Goal: Navigation & Orientation: Find specific page/section

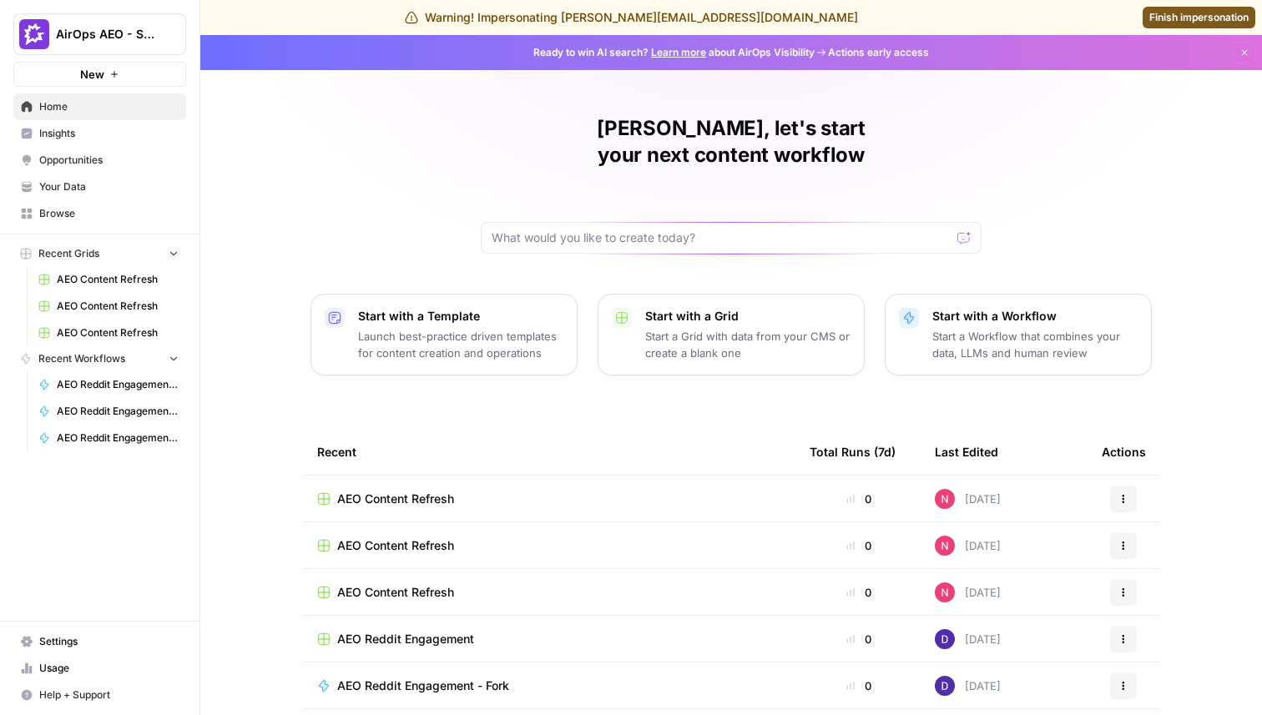
click at [95, 138] on span "Insights" at bounding box center [108, 133] width 139 height 15
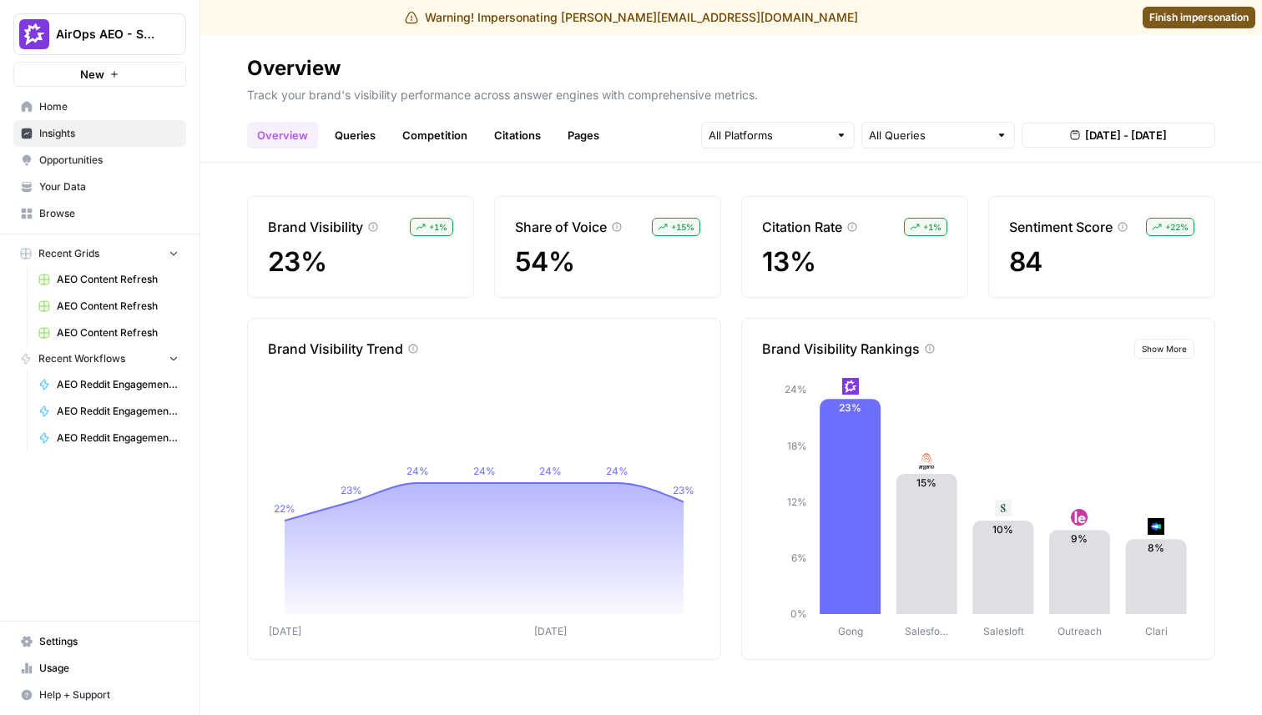
click at [341, 139] on link "Queries" at bounding box center [355, 135] width 61 height 27
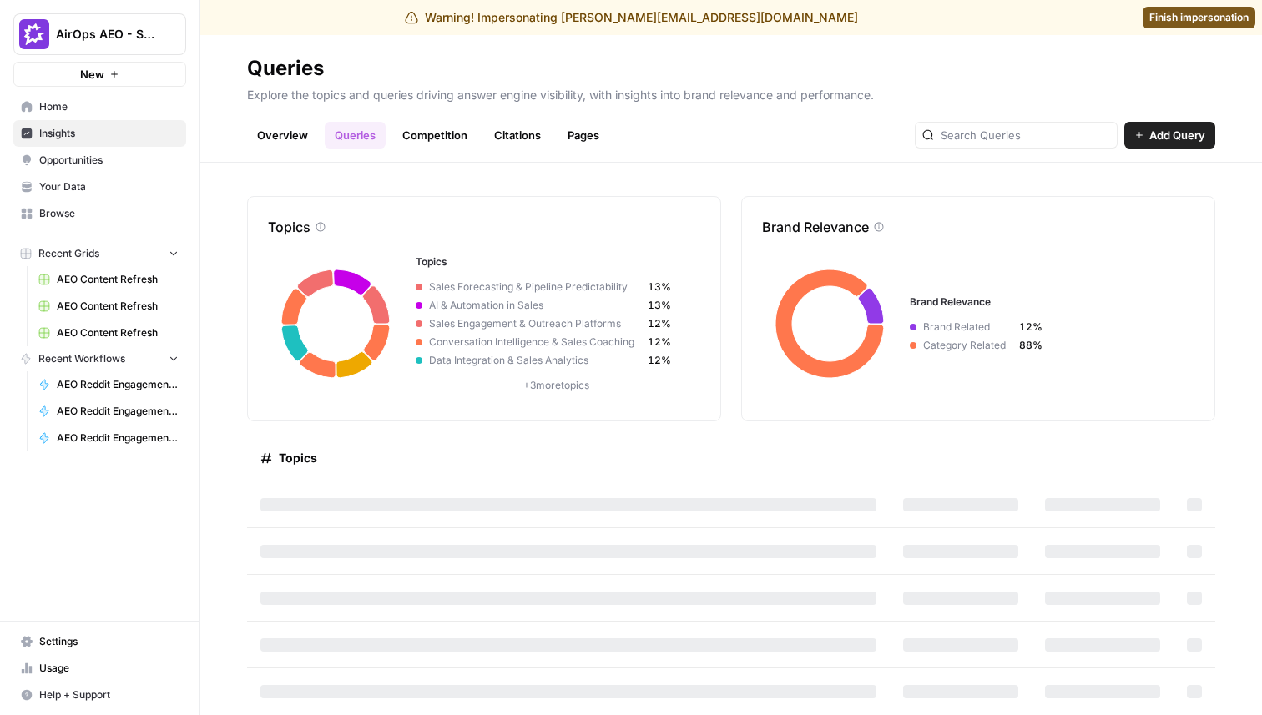
click at [418, 146] on link "Competition" at bounding box center [434, 135] width 85 height 27
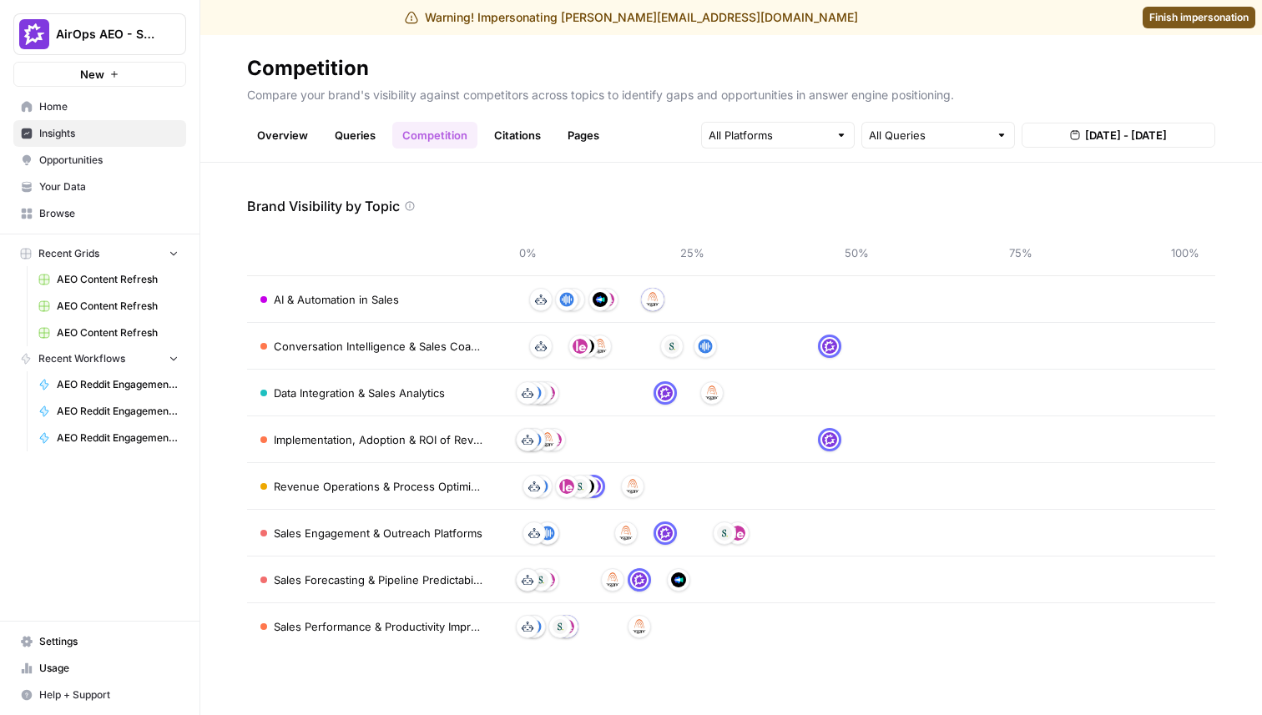
click at [493, 147] on link "Citations" at bounding box center [517, 135] width 67 height 27
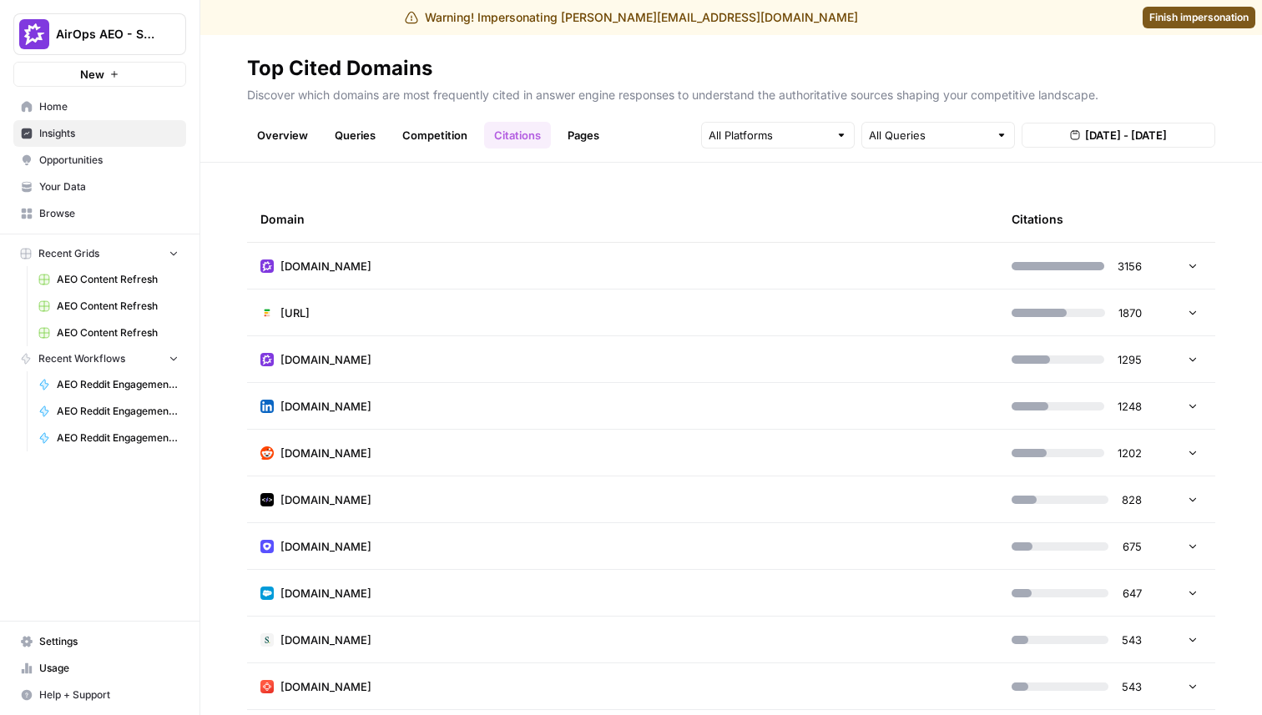
click at [704, 267] on td "[DOMAIN_NAME]" at bounding box center [622, 266] width 751 height 46
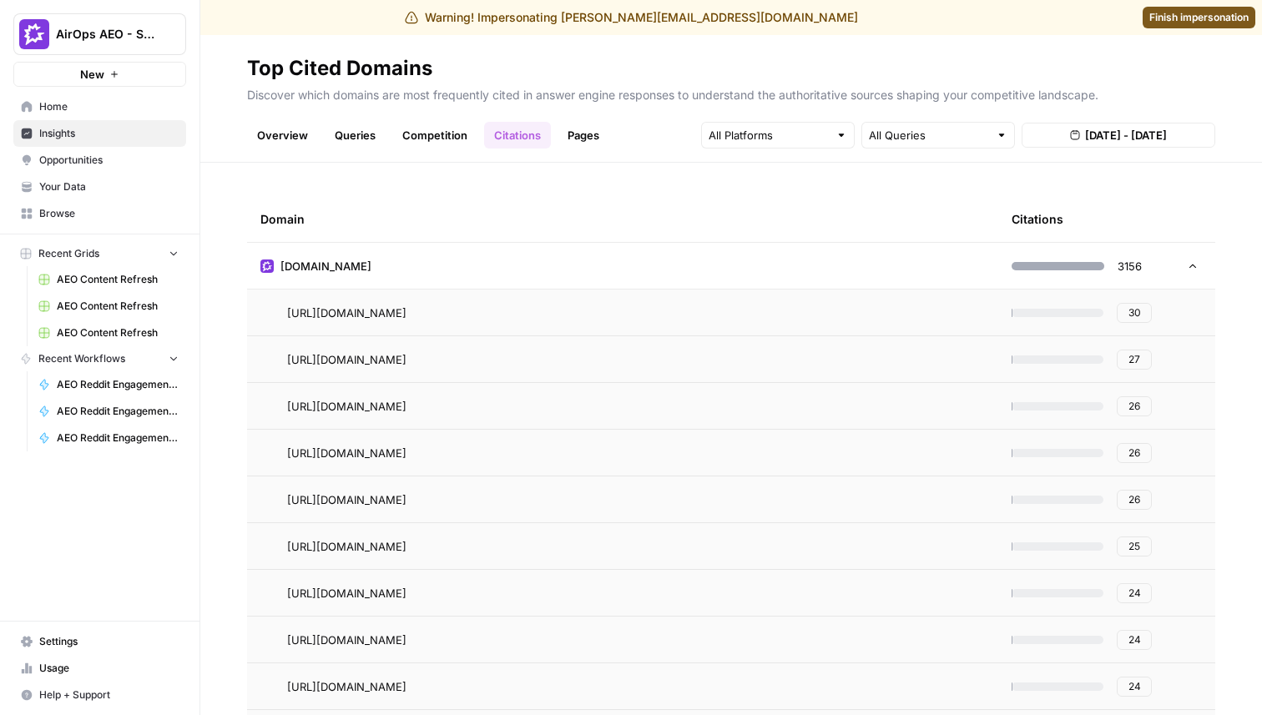
click at [718, 256] on td "[DOMAIN_NAME]" at bounding box center [622, 266] width 751 height 46
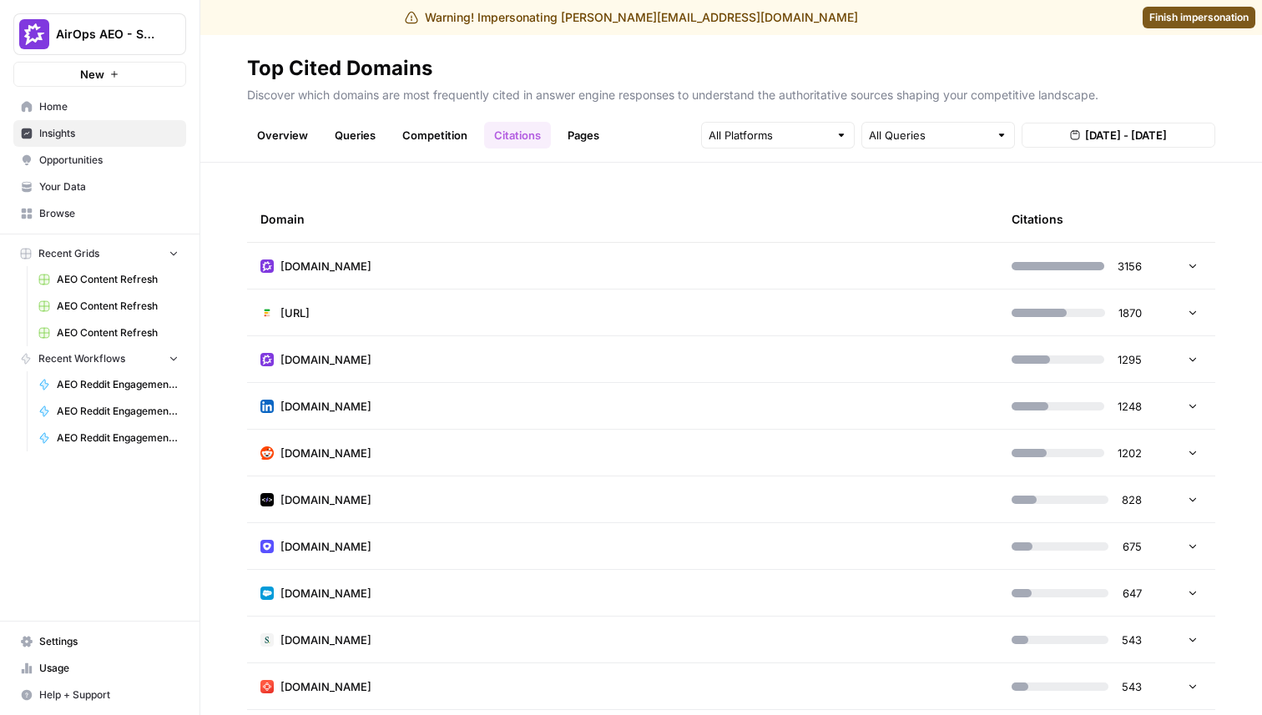
click at [287, 136] on link "Overview" at bounding box center [282, 135] width 71 height 27
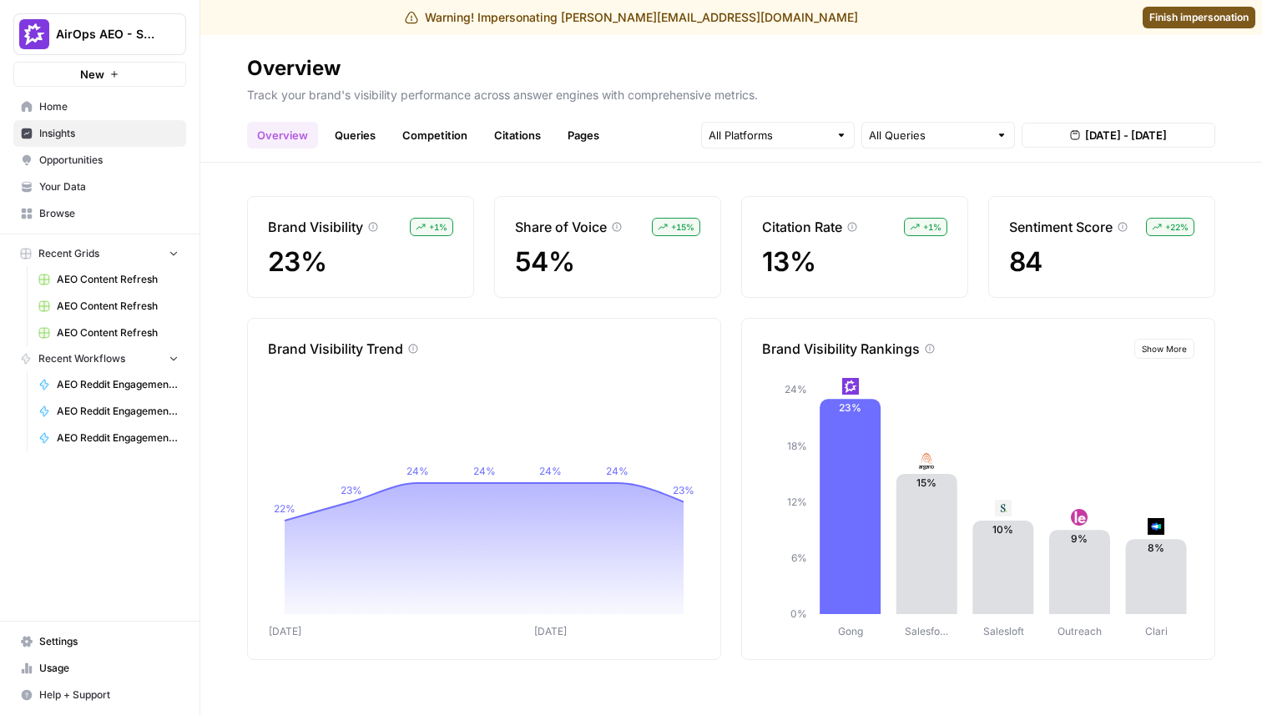
click at [1209, 17] on span "Finish impersonation" at bounding box center [1198, 17] width 99 height 15
